Goal: Task Accomplishment & Management: Manage account settings

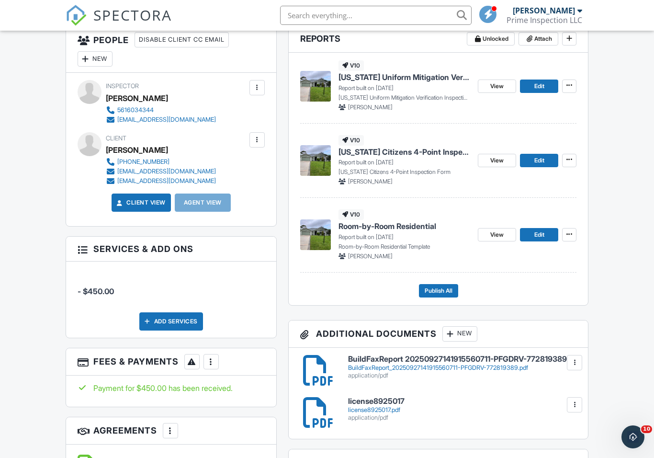
scroll to position [255, 0]
click at [319, 160] on img at bounding box center [315, 160] width 31 height 31
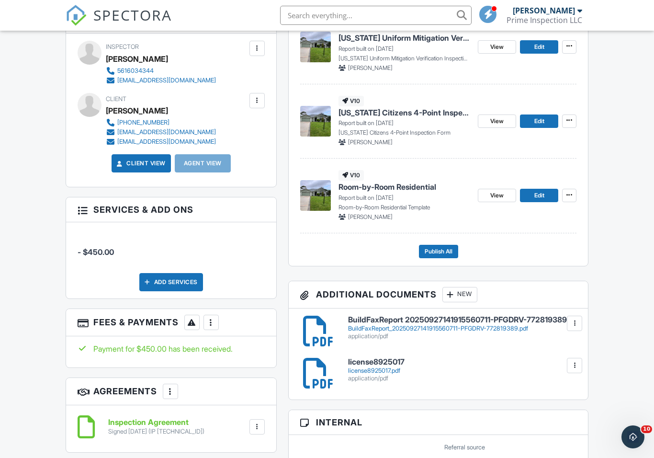
scroll to position [294, 0]
click at [431, 253] on span "Publish All" at bounding box center [439, 252] width 28 height 10
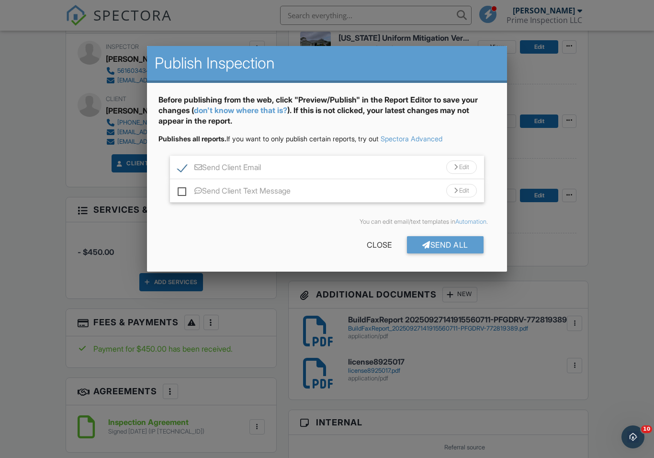
click at [179, 190] on label "Send Client Text Message" at bounding box center [234, 192] width 113 height 12
click at [179, 189] on input "Send Client Text Message" at bounding box center [181, 186] width 6 height 6
checkbox input "true"
click at [444, 245] on div "Send All" at bounding box center [445, 244] width 77 height 17
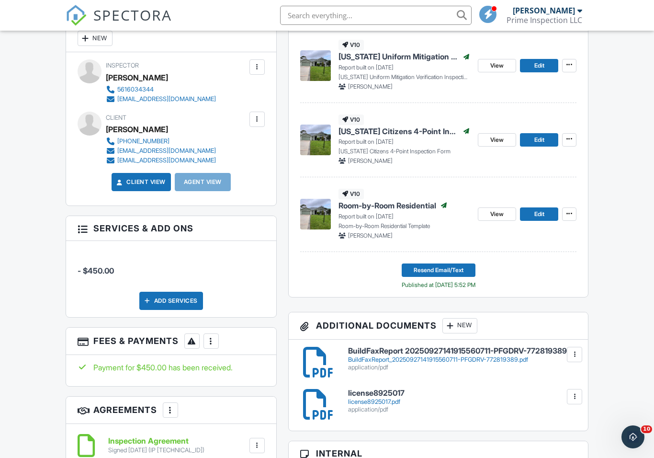
scroll to position [287, 0]
